Goal: Find contact information: Find contact information

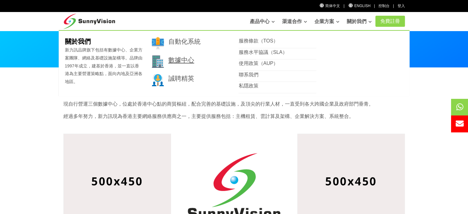
click at [179, 61] on link "數據中心" at bounding box center [181, 59] width 26 height 7
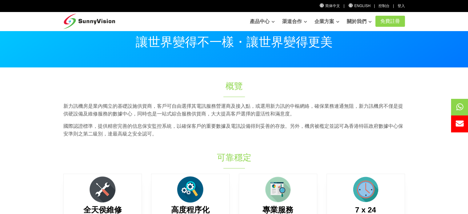
scroll to position [31, 0]
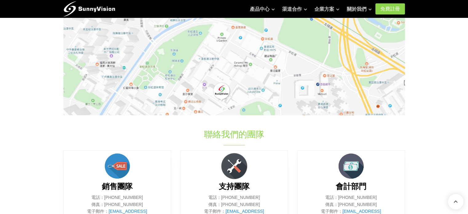
scroll to position [246, 0]
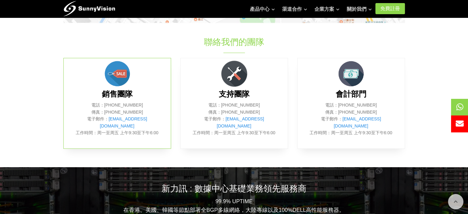
click at [131, 128] on p "電話：[PHONE_NUMBER] 傳真：[PHONE_NUMBER] 電子郵件： [EMAIL_ADDRESS][DOMAIN_NAME] 工作時間：周一至…" at bounding box center [117, 118] width 89 height 34
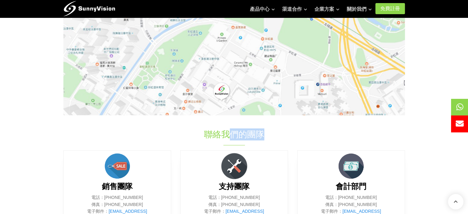
drag, startPoint x: 225, startPoint y: 134, endPoint x: 267, endPoint y: 134, distance: 42.4
click at [267, 134] on h1 "聯絡我們的團隊" at bounding box center [234, 134] width 205 height 12
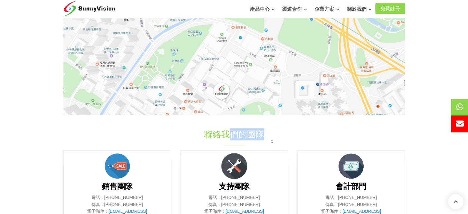
scroll to position [31, 0]
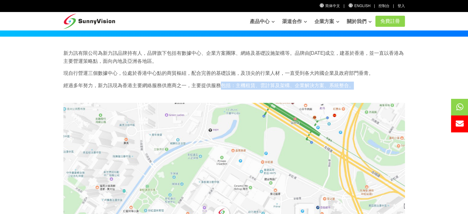
drag, startPoint x: 221, startPoint y: 88, endPoint x: 352, endPoint y: 86, distance: 131.0
click at [352, 86] on p "經過多年努力，新力訊現為香港主要網絡服務供應商之一，主要提供服務包括：主機租賃、雲計算及架構、企業解決方案、系統整合。" at bounding box center [233, 85] width 341 height 8
click at [253, 81] on div "新力訊有限公司為新力訊品牌持有人，品牌旗下包括有數據中心、企業方案團隊、網絡及基礎設施架構等。品牌由[DATE]成立，建基於香港，並一直以香港為主要營運策略點…" at bounding box center [234, 71] width 350 height 44
